Goal: Task Accomplishment & Management: Use online tool/utility

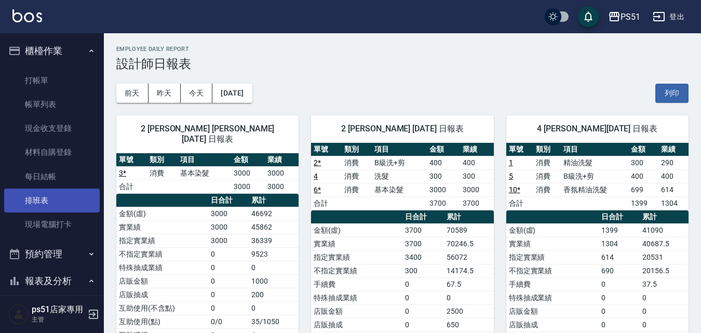
click at [71, 211] on link "排班表" at bounding box center [51, 200] width 95 height 24
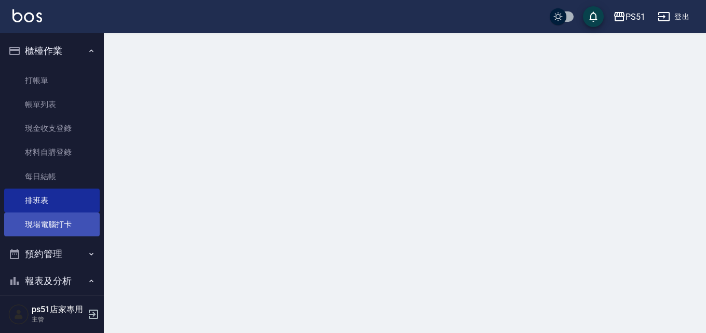
click at [67, 229] on link "現場電腦打卡" at bounding box center [51, 224] width 95 height 24
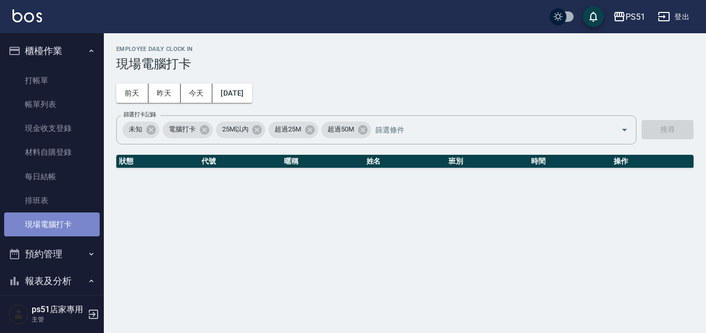
click at [67, 229] on link "現場電腦打卡" at bounding box center [51, 224] width 95 height 24
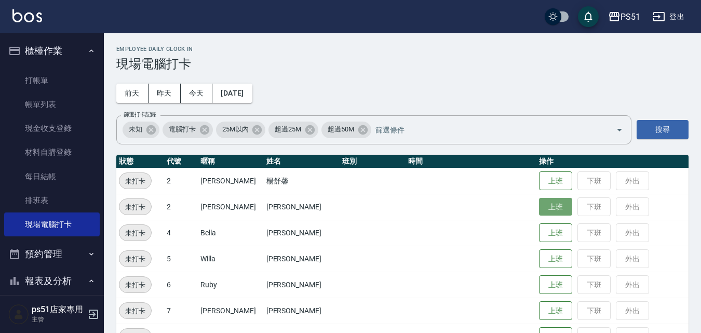
click at [541, 210] on button "上班" at bounding box center [555, 207] width 33 height 18
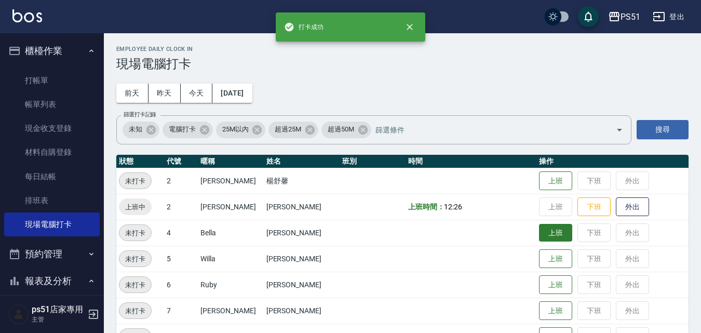
click at [547, 230] on button "上班" at bounding box center [555, 233] width 33 height 18
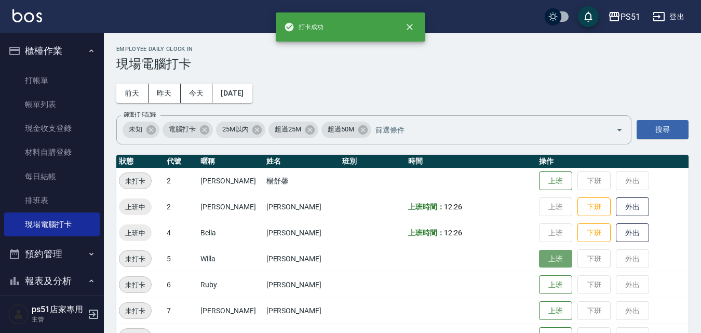
click at [547, 256] on button "上班" at bounding box center [555, 259] width 33 height 18
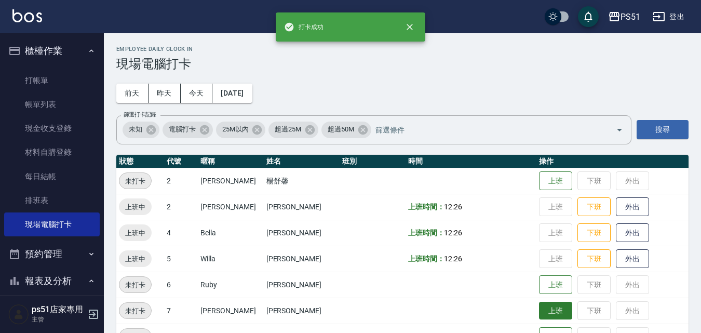
click at [547, 308] on button "上班" at bounding box center [555, 310] width 33 height 18
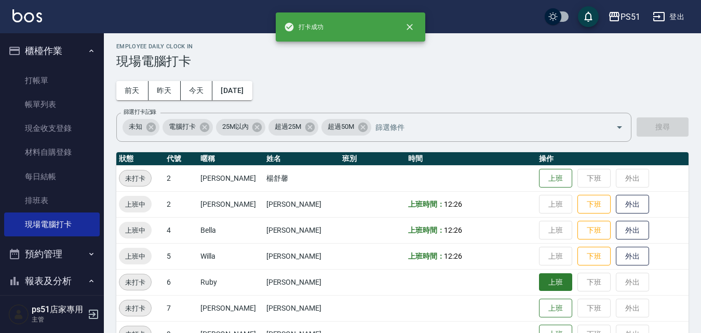
scroll to position [121, 0]
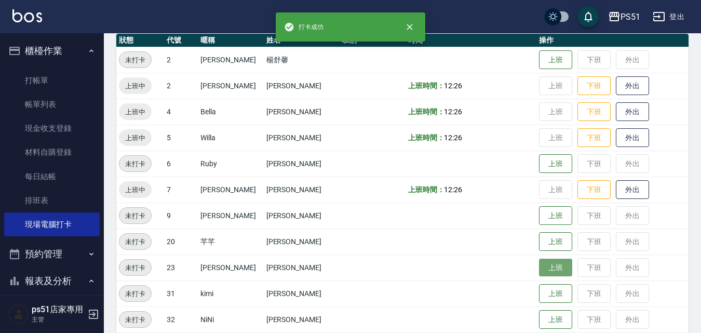
click at [546, 268] on button "上班" at bounding box center [555, 267] width 33 height 18
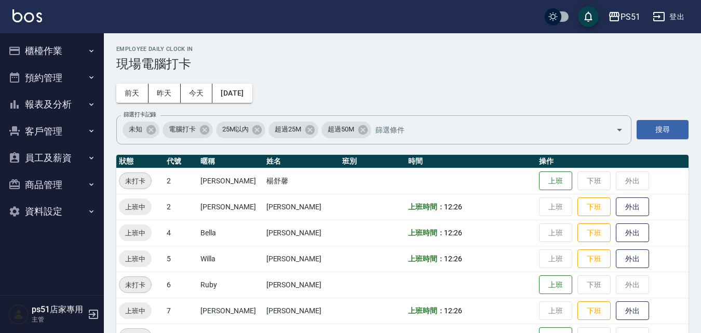
drag, startPoint x: 58, startPoint y: 66, endPoint x: 39, endPoint y: 65, distance: 18.7
click at [51, 64] on button "預約管理" at bounding box center [51, 77] width 95 height 27
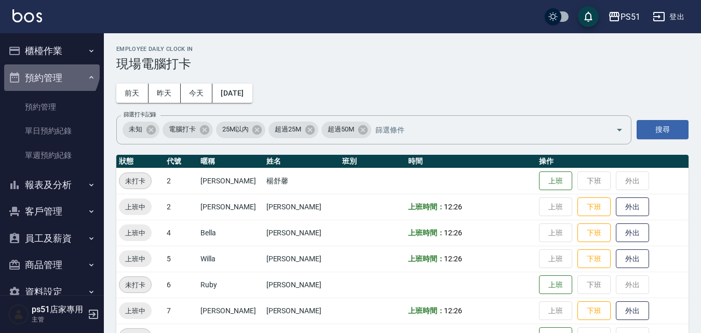
click at [47, 66] on button "預約管理" at bounding box center [51, 77] width 95 height 27
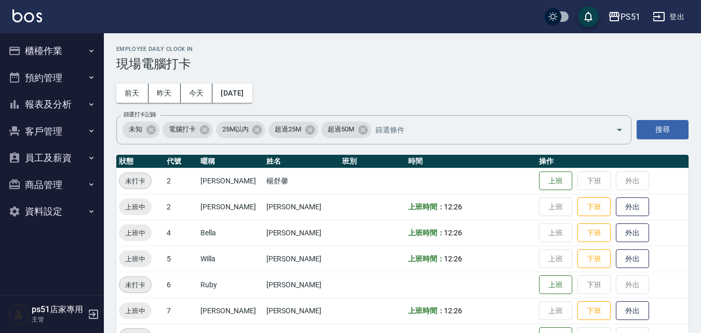
click at [46, 48] on button "櫃檯作業" at bounding box center [51, 50] width 95 height 27
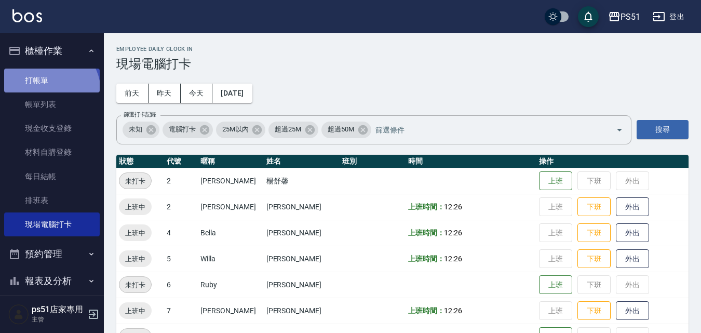
click at [48, 91] on link "打帳單" at bounding box center [51, 80] width 95 height 24
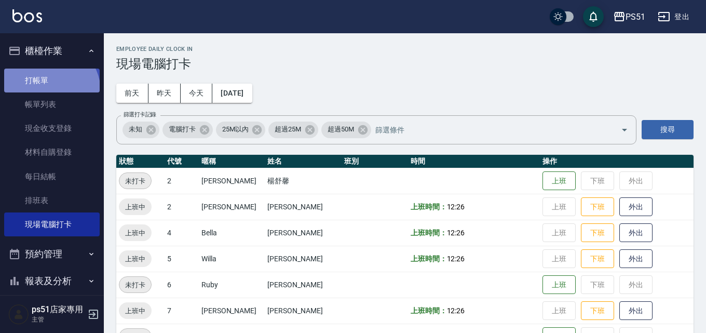
click at [48, 91] on link "打帳單" at bounding box center [51, 80] width 95 height 24
